Goal: Task Accomplishment & Management: Manage account settings

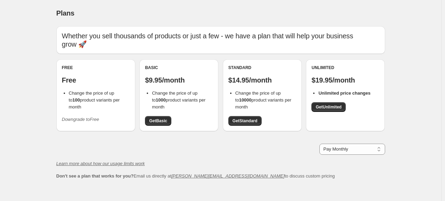
click at [92, 117] on icon "Downgrade to Free" at bounding box center [80, 119] width 37 height 5
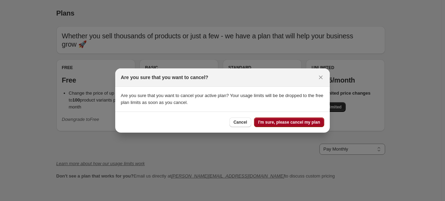
click at [282, 123] on span "I'm sure, please cancel my plan" at bounding box center [289, 123] width 62 height 6
